Goal: Entertainment & Leisure: Consume media (video, audio)

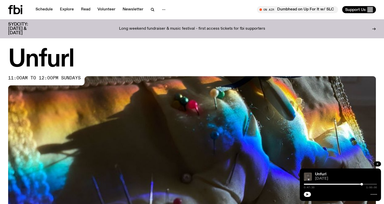
click at [306, 195] on icon "button" at bounding box center [307, 194] width 3 height 3
click at [319, 173] on link "Unfurl" at bounding box center [320, 174] width 11 height 4
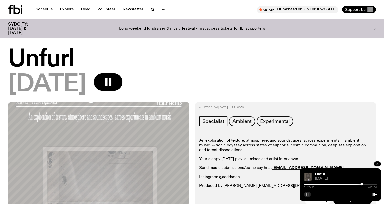
click at [218, 79] on div "[DATE]" at bounding box center [191, 84] width 367 height 23
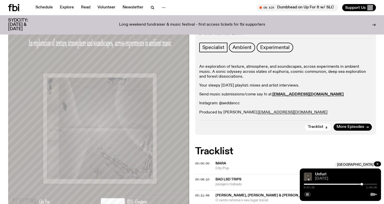
scroll to position [68, 0]
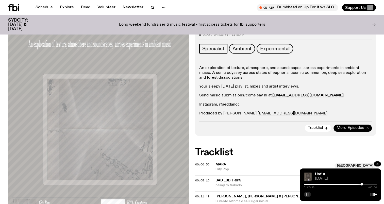
click at [340, 130] on link "More Episodes" at bounding box center [352, 127] width 38 height 7
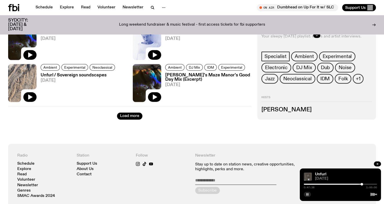
scroll to position [752, 0]
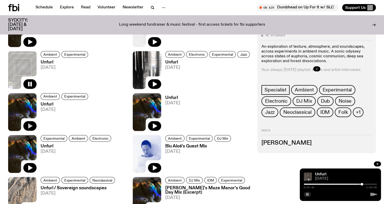
click at [30, 125] on icon "button" at bounding box center [30, 125] width 4 height 5
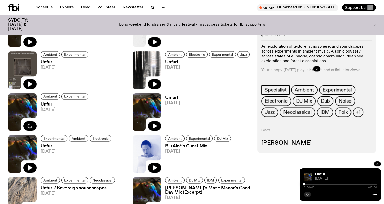
click at [307, 184] on div at bounding box center [339, 184] width 73 height 1
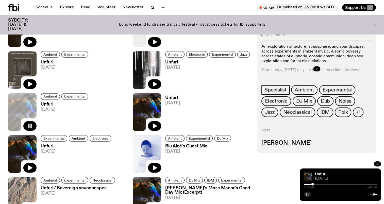
click at [305, 195] on button "button" at bounding box center [306, 194] width 7 height 5
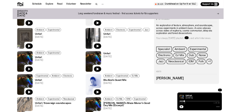
scroll to position [794, 0]
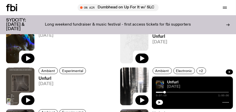
click at [159, 102] on icon "button" at bounding box center [159, 102] width 2 height 3
click at [158, 103] on icon "button" at bounding box center [159, 102] width 3 height 3
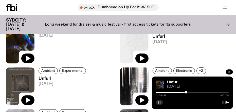
click at [167, 92] on div "0:24:48 1:00:00" at bounding box center [192, 94] width 73 height 6
click at [166, 93] on div at bounding box center [149, 92] width 73 height 1
click at [159, 102] on icon "button" at bounding box center [159, 102] width 2 height 3
click at [159, 102] on rect "button" at bounding box center [158, 102] width 1 height 3
click at [158, 102] on icon "button" at bounding box center [159, 102] width 3 height 3
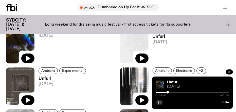
click at [160, 102] on icon "button" at bounding box center [159, 102] width 3 height 3
click at [159, 102] on icon "button" at bounding box center [159, 102] width 2 height 3
click at [171, 93] on div at bounding box center [192, 92] width 73 height 1
click at [172, 93] on div at bounding box center [171, 92] width 3 height 3
click at [159, 101] on icon "button" at bounding box center [159, 102] width 3 height 3
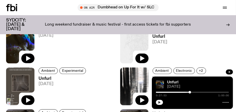
click at [158, 103] on icon "button" at bounding box center [159, 102] width 3 height 3
